Goal: Information Seeking & Learning: Learn about a topic

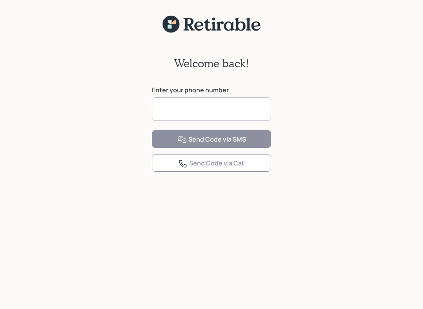
click at [164, 111] on input at bounding box center [211, 108] width 119 height 23
type input "**********"
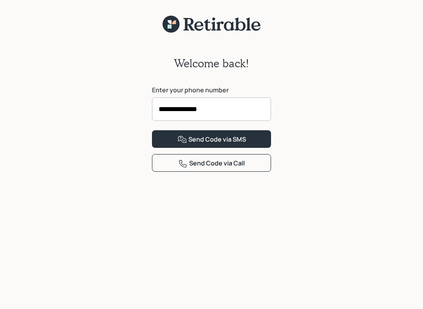
click at [211, 144] on div "Send Code via SMS" at bounding box center [211, 139] width 68 height 9
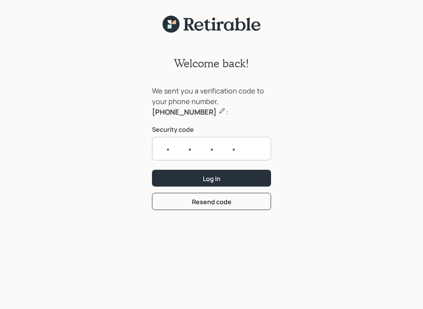
click at [178, 149] on input "text" at bounding box center [211, 148] width 119 height 23
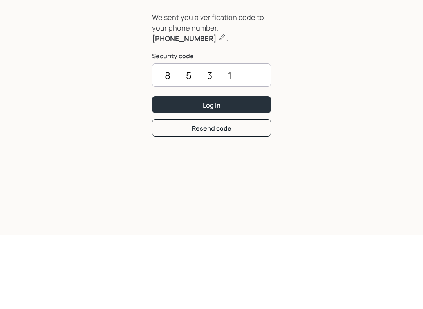
type input "8531"
click at [173, 170] on button "Log In" at bounding box center [211, 178] width 119 height 17
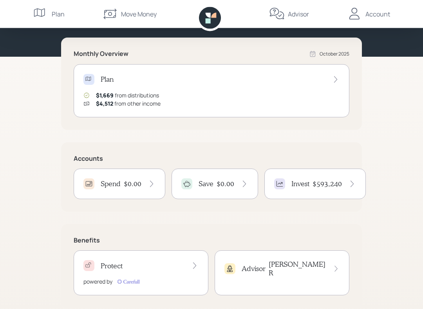
scroll to position [85, 0]
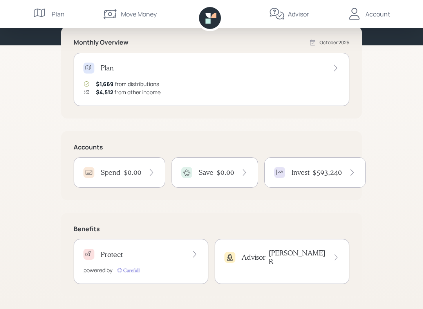
click at [294, 174] on h4 "Invest" at bounding box center [300, 172] width 18 height 9
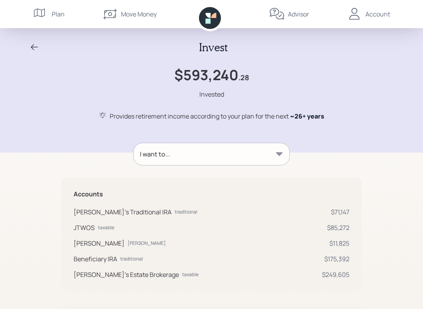
click at [41, 16] on icon at bounding box center [41, 14] width 16 height 16
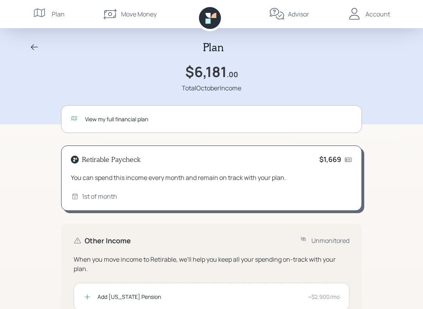
click at [95, 120] on div "View my full financial plan" at bounding box center [218, 119] width 267 height 8
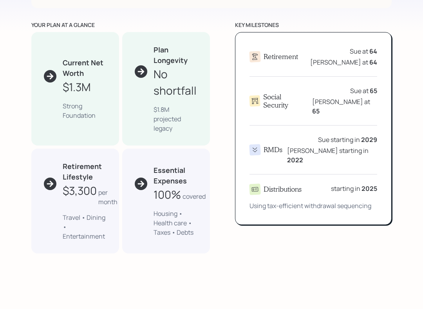
scroll to position [403, 0]
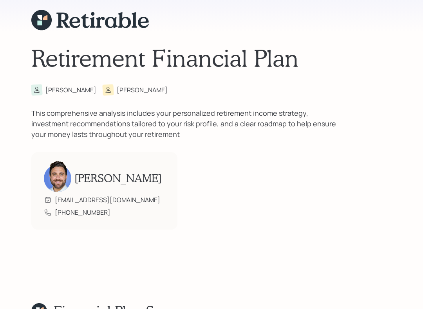
scroll to position [0, 0]
